Goal: Information Seeking & Learning: Learn about a topic

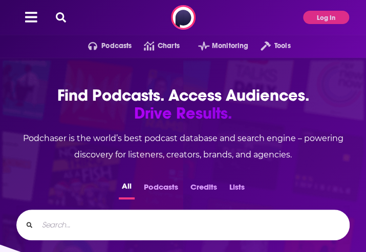
click at [310, 27] on div "Podcasts Charts Monitoring Tools For Business For Podcasters More Log In" at bounding box center [183, 17] width 366 height 35
click at [313, 21] on button "Log In" at bounding box center [326, 17] width 46 height 13
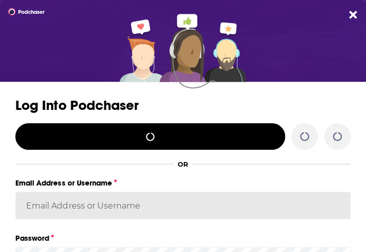
type input "beth@tallentpr.com"
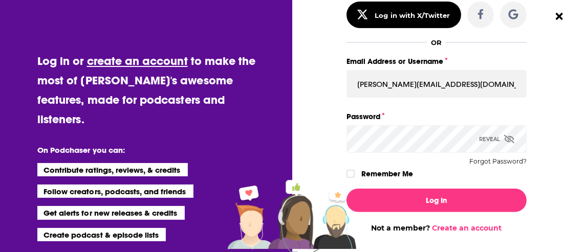
scroll to position [124, 0]
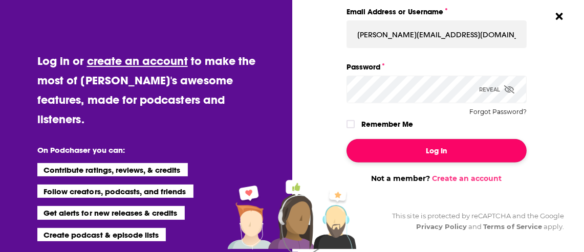
click at [365, 139] on button "Log In" at bounding box center [436, 151] width 180 height 24
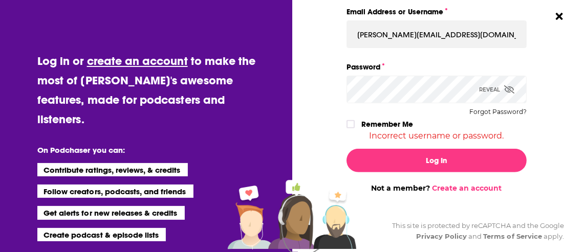
click at [355, 123] on div "Dialog" at bounding box center [351, 124] width 11 height 8
click at [352, 124] on icon "Dialog" at bounding box center [350, 124] width 6 height 6
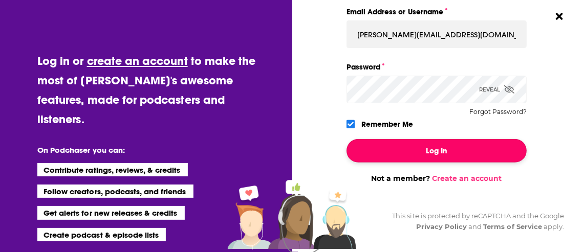
click at [365, 146] on button "Log In" at bounding box center [436, 151] width 180 height 24
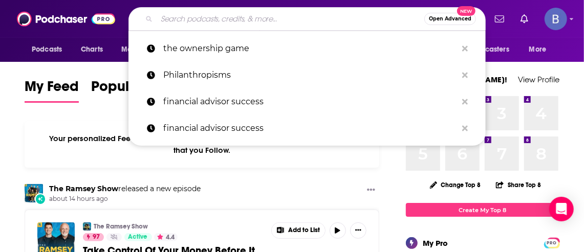
click at [220, 21] on input "Search podcasts, credits, & more..." at bounding box center [289, 19] width 267 height 16
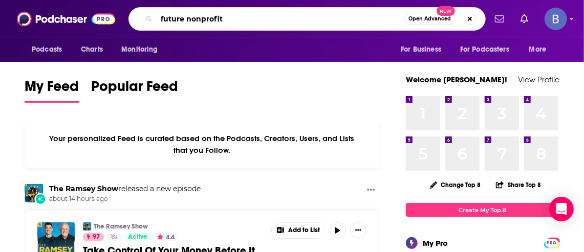
type input "future nonprofit"
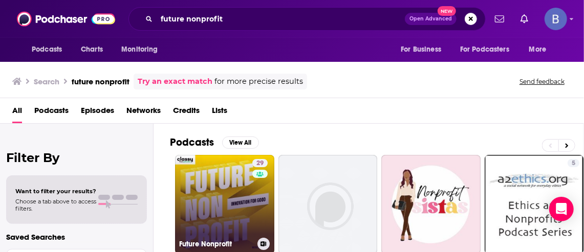
click at [219, 210] on link "29 Future Nonprofit" at bounding box center [224, 204] width 99 height 99
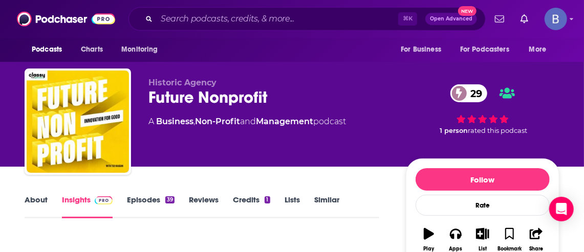
click at [32, 199] on link "About" at bounding box center [36, 207] width 23 height 24
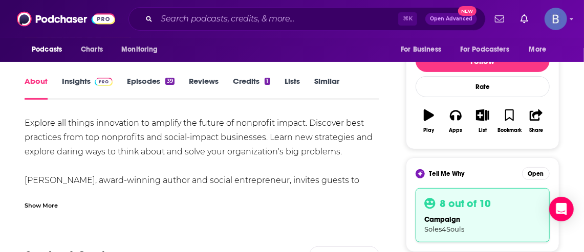
scroll to position [139, 0]
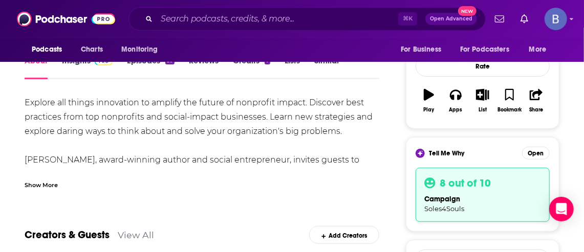
click at [34, 187] on div "Show More" at bounding box center [41, 185] width 33 height 10
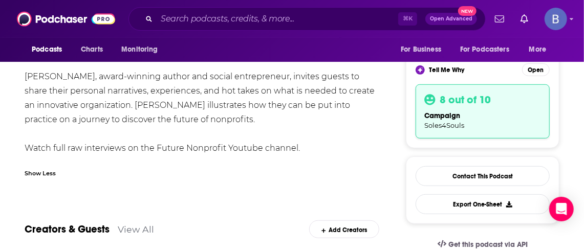
scroll to position [225, 0]
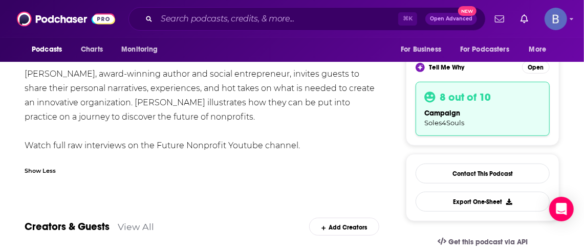
click at [159, 144] on div "Explore all things innovation to amplify the future of nonprofit impact. Discov…" at bounding box center [202, 81] width 354 height 143
drag, startPoint x: 158, startPoint y: 144, endPoint x: 261, endPoint y: 147, distance: 103.4
click at [261, 147] on div "Explore all things innovation to amplify the future of nonprofit impact. Discov…" at bounding box center [202, 81] width 354 height 143
click at [119, 74] on div "Explore all things innovation to amplify the future of nonprofit impact. Discov…" at bounding box center [202, 81] width 354 height 143
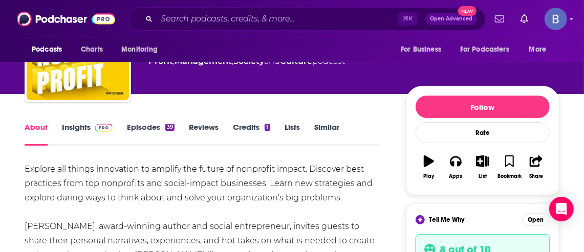
scroll to position [0, 0]
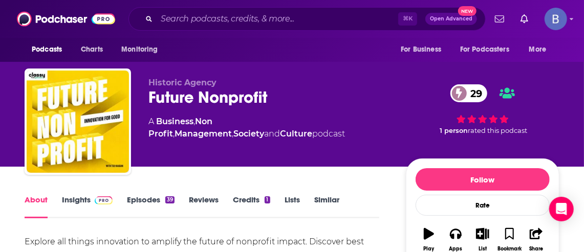
click at [83, 197] on link "Insights" at bounding box center [87, 207] width 51 height 24
